Goal: Find contact information: Find contact information

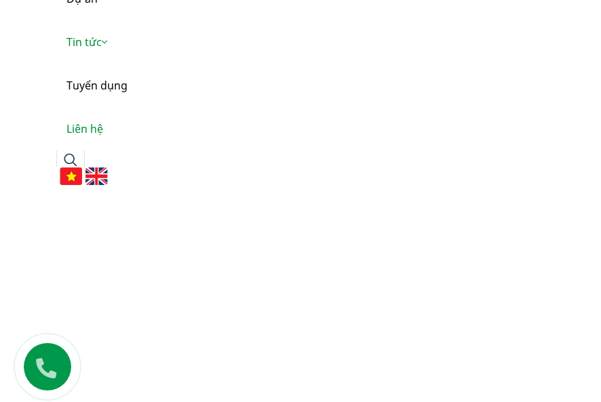
scroll to position [136, 0]
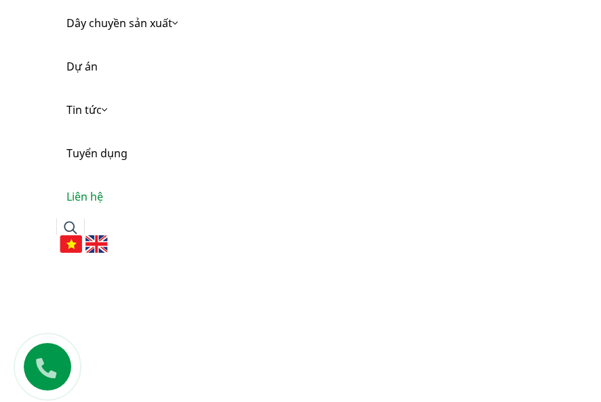
click at [87, 195] on link "Liên hệ" at bounding box center [300, 196] width 488 height 43
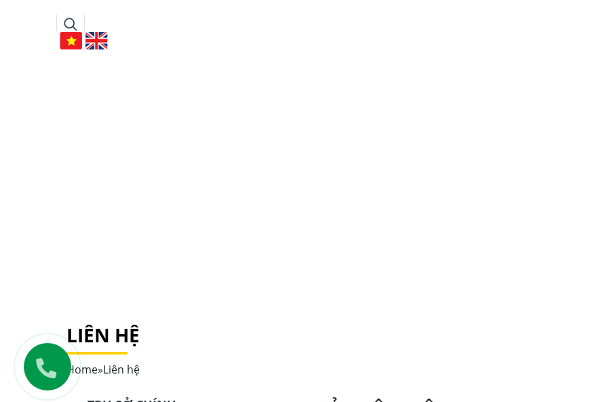
scroll to position [452, 0]
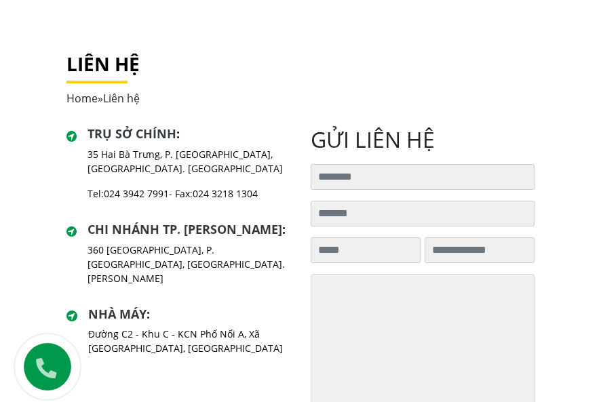
scroll to position [611, 0]
click at [394, 177] on input "Tìm kiếm cho:" at bounding box center [423, 177] width 224 height 26
click at [344, 348] on textarea at bounding box center [423, 344] width 224 height 140
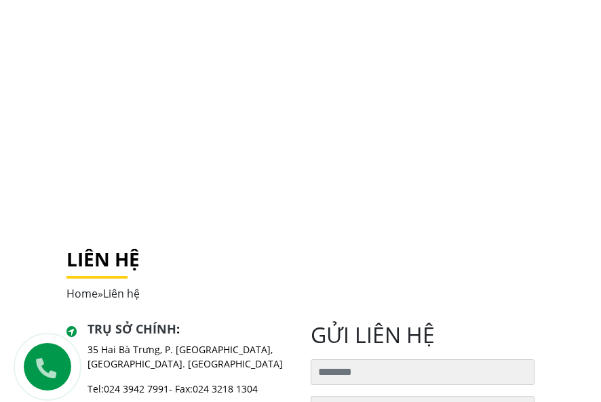
scroll to position [279, 0]
